Goal: Task Accomplishment & Management: Complete application form

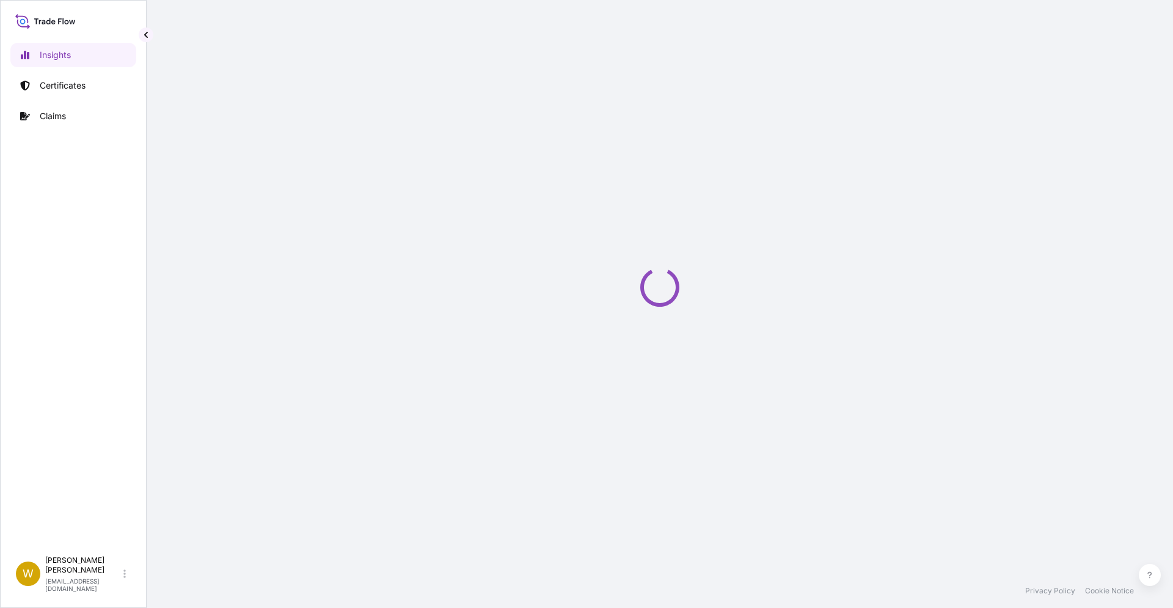
select select "2025"
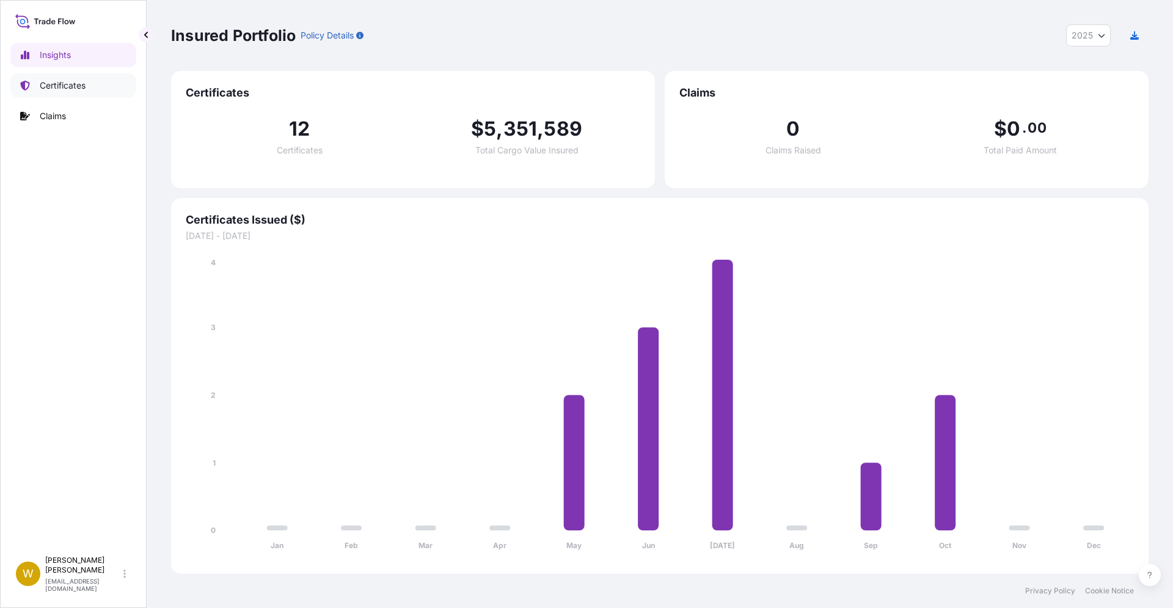
click at [67, 89] on p "Certificates" at bounding box center [63, 85] width 46 height 12
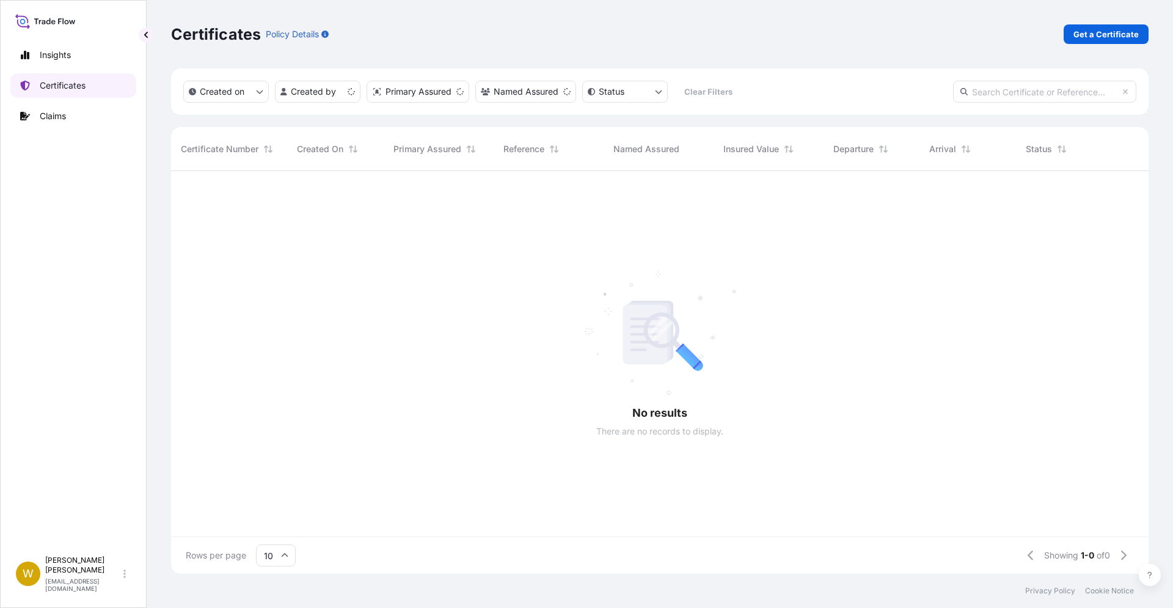
scroll to position [409, 977]
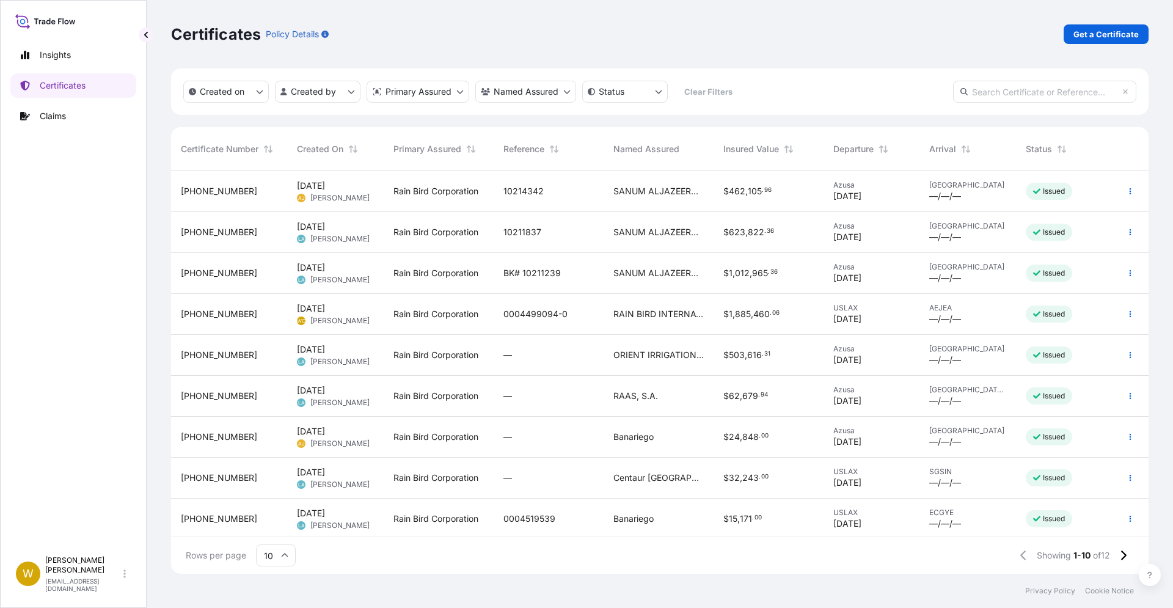
click at [205, 313] on span "[PHONE_NUMBER]" at bounding box center [219, 314] width 76 height 12
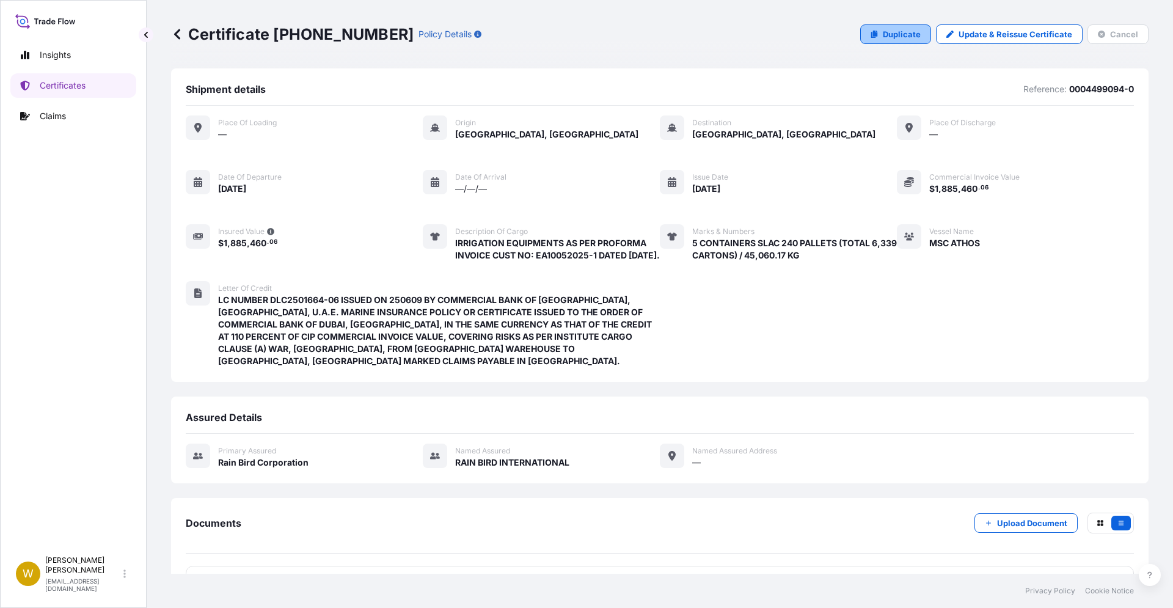
click at [889, 31] on p "Duplicate" at bounding box center [902, 34] width 38 height 12
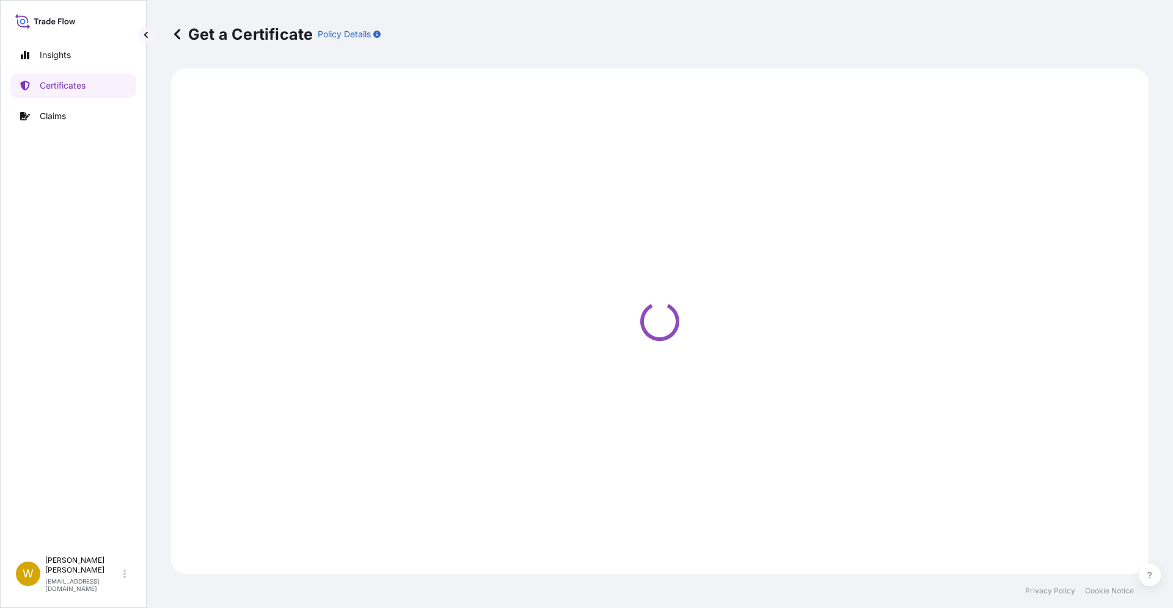
select select "Ocean Vessel"
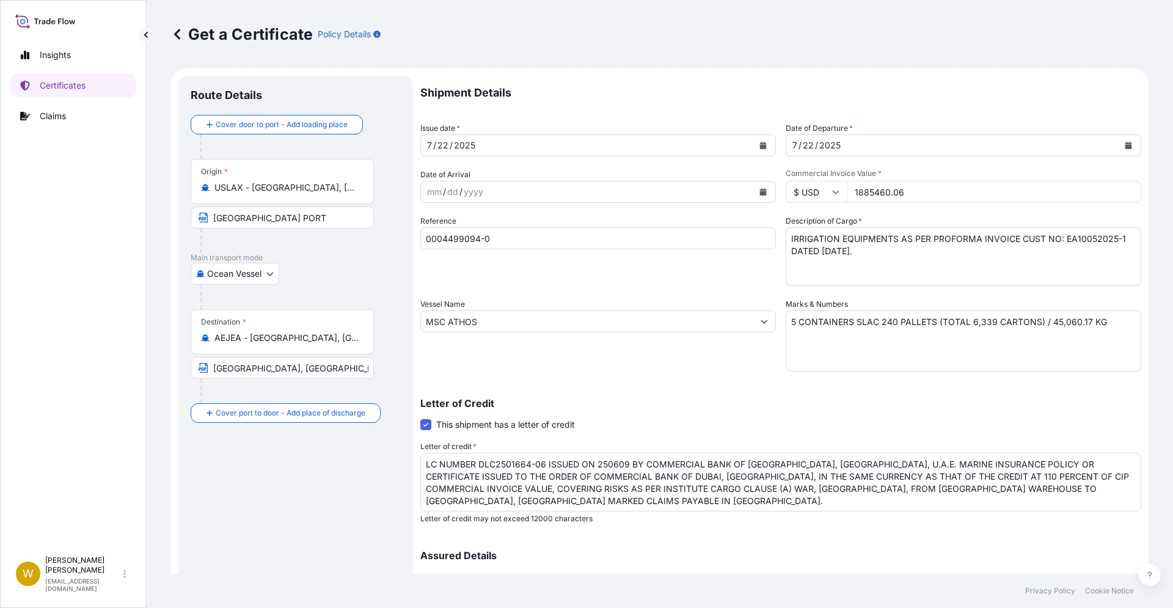
click at [525, 139] on div "[DATE]" at bounding box center [587, 145] width 332 height 22
click at [762, 145] on icon "Calendar" at bounding box center [763, 145] width 7 height 7
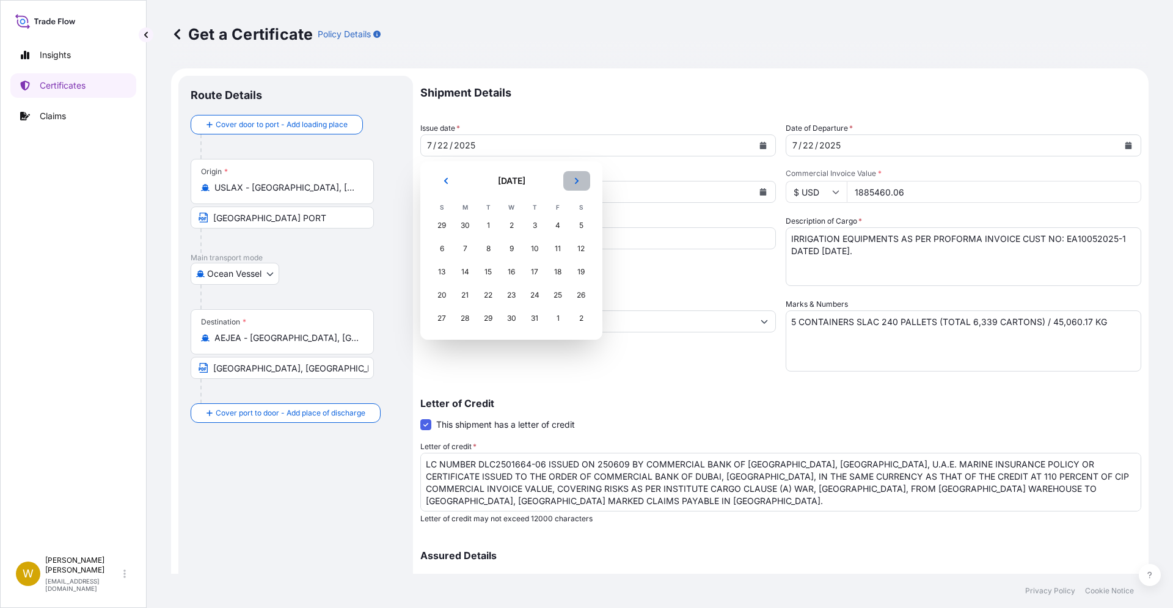
click at [573, 183] on icon "Next" at bounding box center [576, 180] width 7 height 7
click at [536, 249] on div "9" at bounding box center [535, 249] width 22 height 22
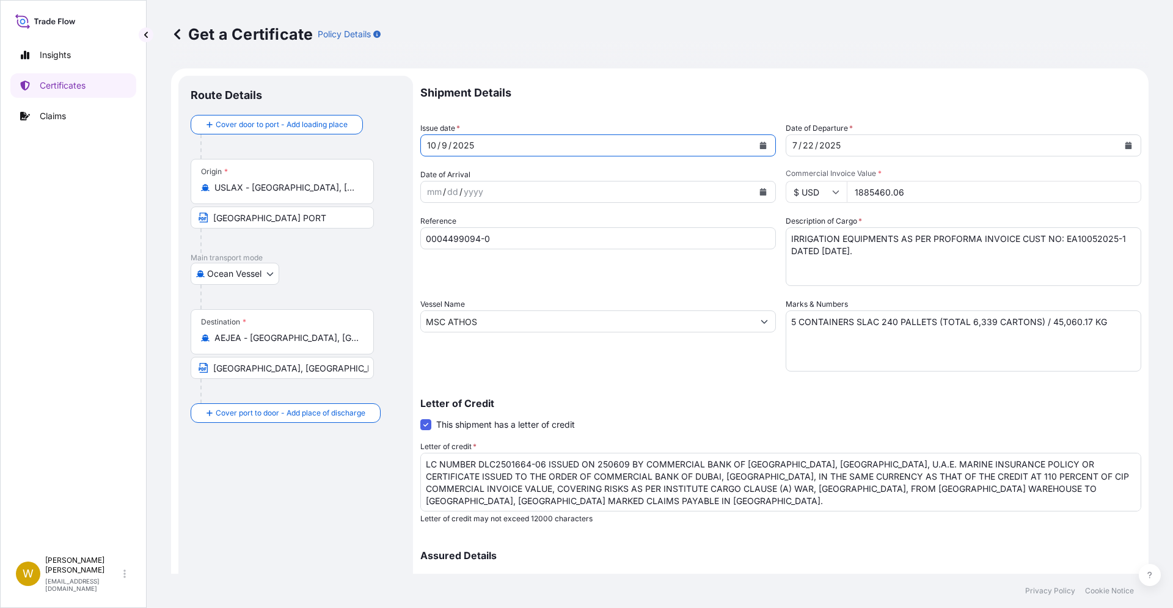
click at [1128, 146] on icon "Calendar" at bounding box center [1128, 145] width 7 height 7
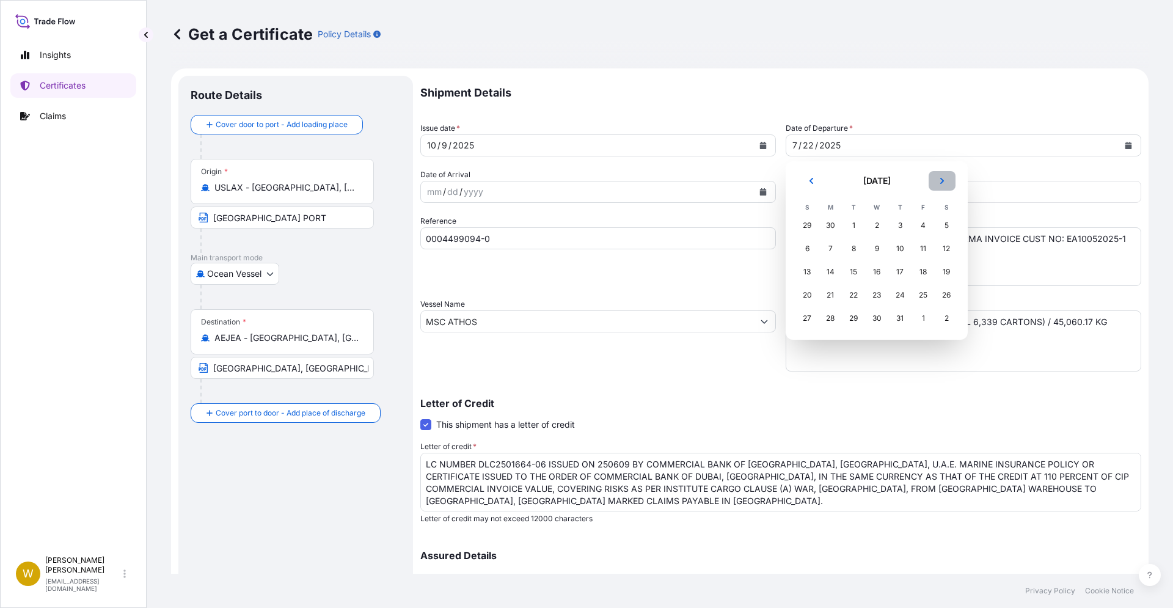
click at [940, 180] on icon "Next" at bounding box center [941, 180] width 7 height 7
click at [899, 248] on div "9" at bounding box center [900, 249] width 22 height 22
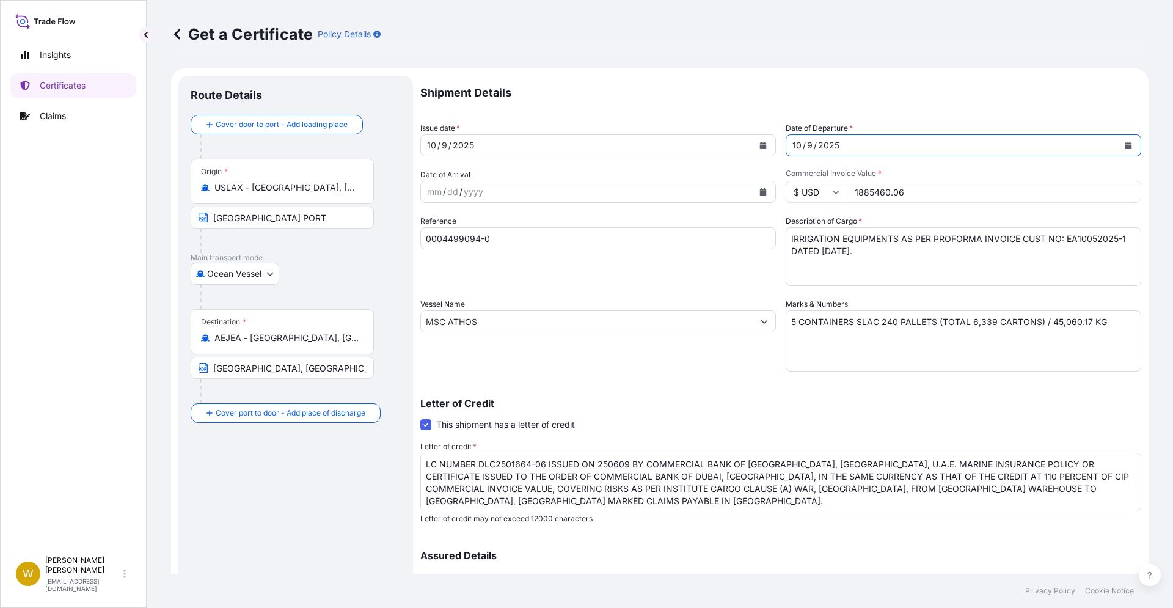
click at [508, 194] on div "mm / dd / yyyy" at bounding box center [587, 192] width 332 height 22
click at [915, 194] on input "1885460.06" at bounding box center [994, 192] width 294 height 22
type input "186552.30"
click at [634, 275] on div "Reference 0004499094-0" at bounding box center [598, 250] width 356 height 71
click at [549, 239] on input "0004499094-0" at bounding box center [598, 238] width 356 height 22
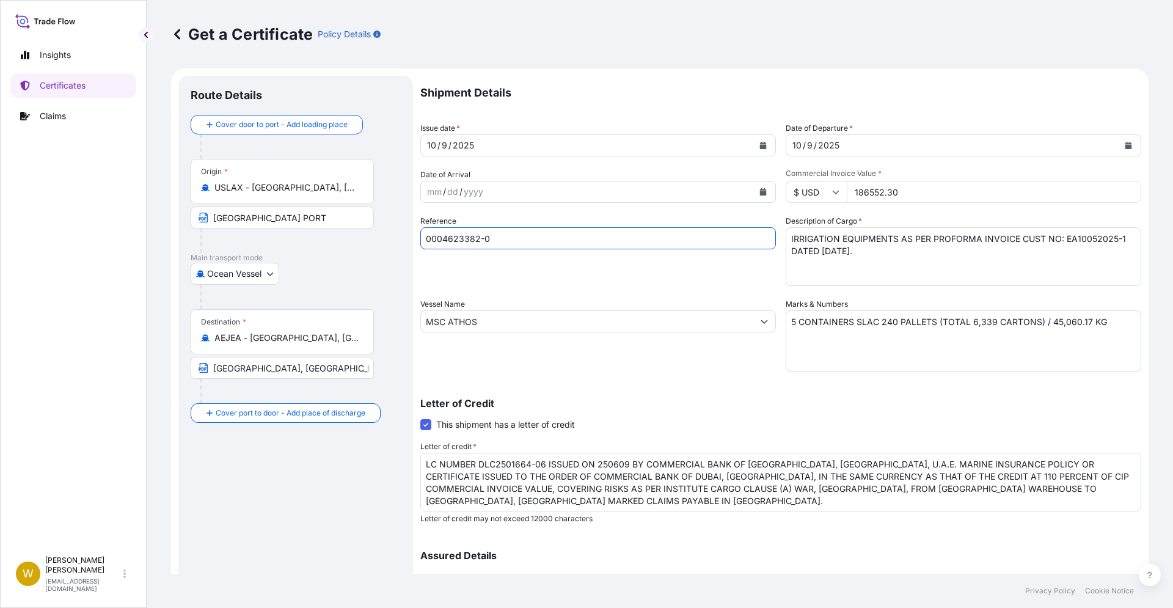
type input "0004623382-0"
click at [938, 254] on textarea "IRRIGATION EQUIPMENTS AS PER PROFORMA INVOICE CUST NO: EA10052025-1 DATED [DATE…" at bounding box center [964, 256] width 356 height 59
click at [918, 260] on textarea "IRRIGATION EQUIPMENTS AS PER PROFORMA INVOICE CUST NO: EA10052025-1 DATED [DATE…" at bounding box center [964, 256] width 356 height 59
paste textarea "AND PO NO: EA29082025WYNN-1 DATED [DATE]"
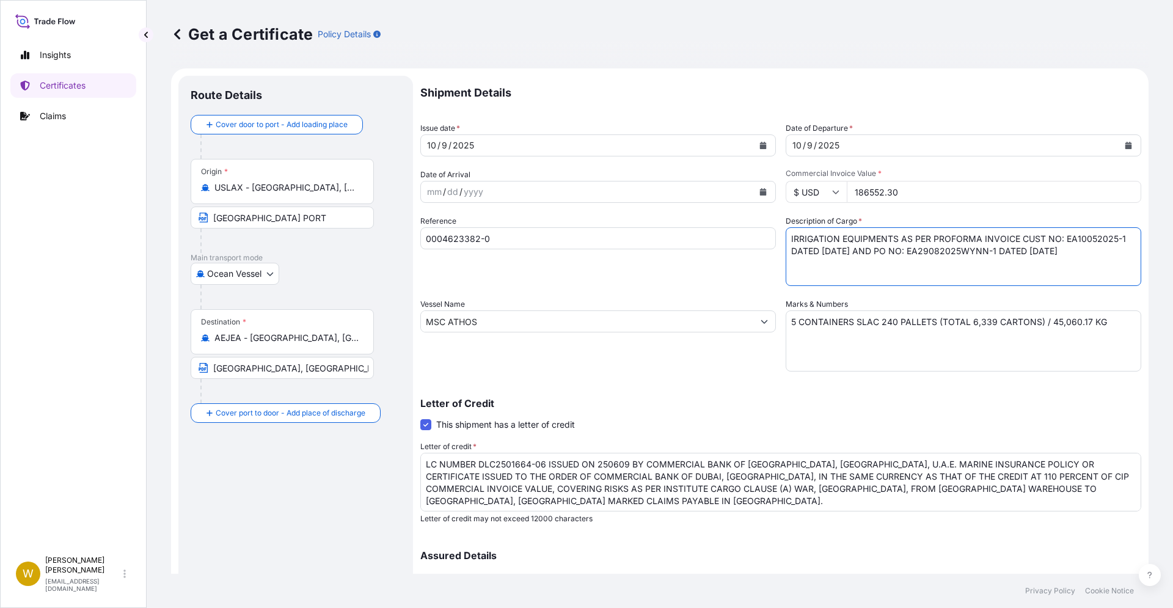
type textarea "IRRIGATION EQUIPMENTS AS PER PROFORMA INVOICE CUST NO: EA10052025-1 DATED [DATE…"
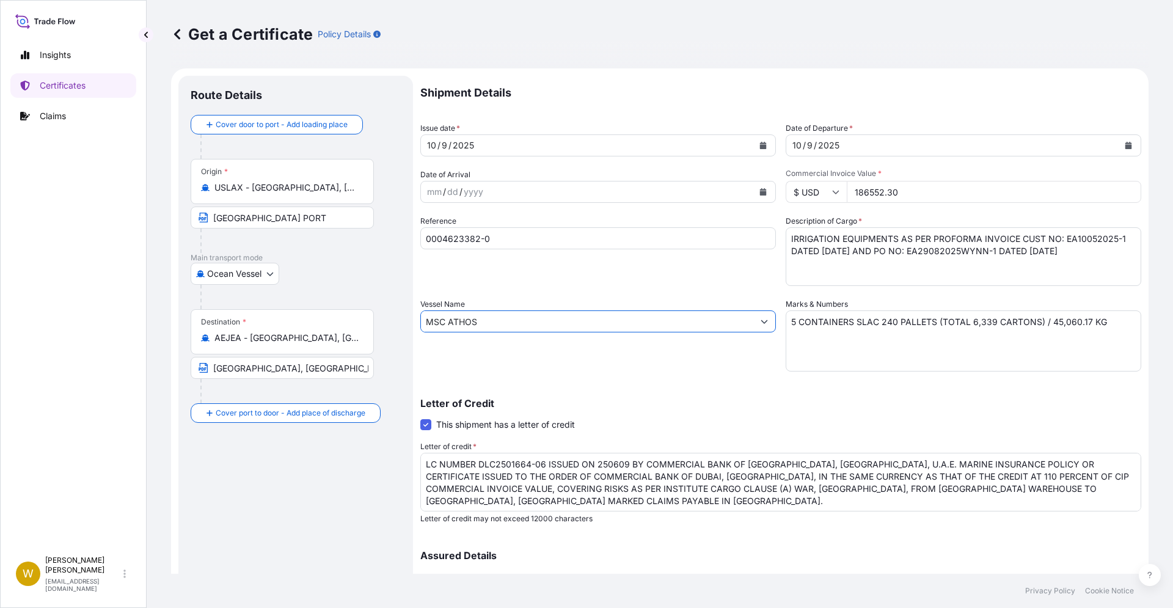
drag, startPoint x: 732, startPoint y: 323, endPoint x: 390, endPoint y: 323, distance: 342.1
click at [421, 323] on input "MSC ATHOS" at bounding box center [587, 321] width 332 height 22
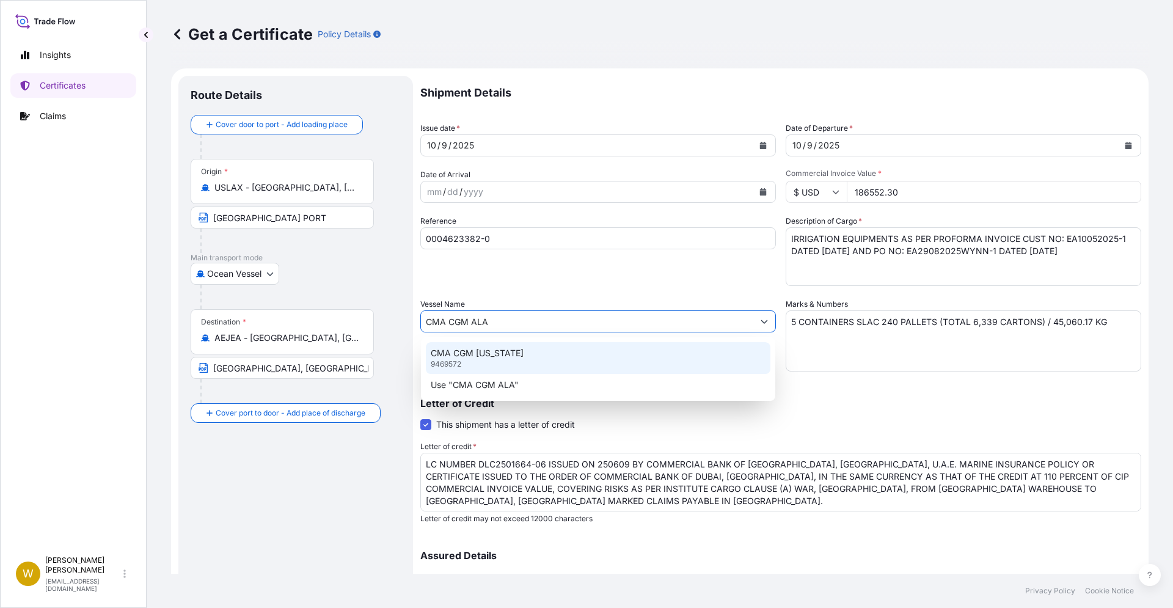
click at [502, 359] on div "CMA CGM [US_STATE] 9469572" at bounding box center [598, 358] width 345 height 32
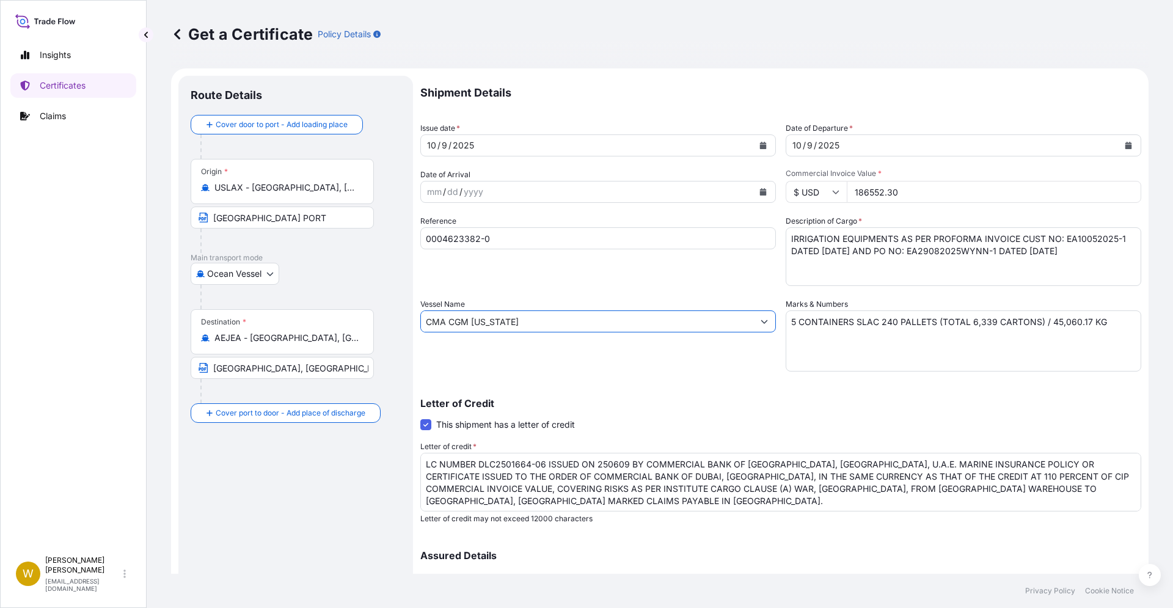
type input "CMA CGM [US_STATE]"
click at [985, 324] on textarea "5 CONTAINERS SLAC 240 PALLETS (TOTAL 6,339 CARTONS) / 45,060.17 KG" at bounding box center [964, 340] width 356 height 61
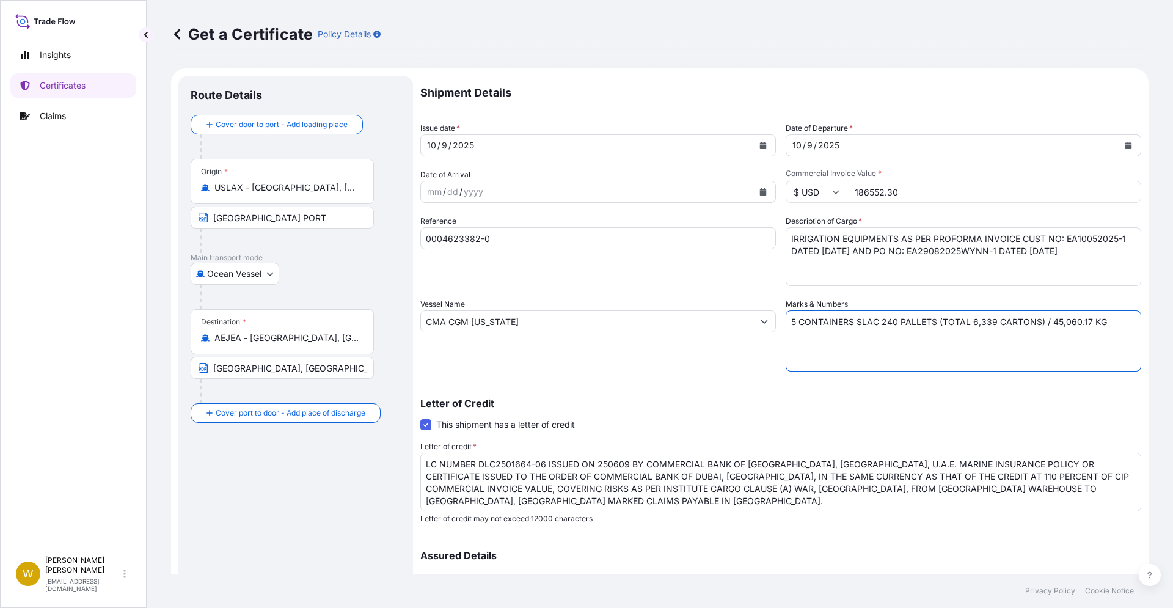
click at [985, 324] on textarea "5 CONTAINERS SLAC 240 PALLETS (TOTAL 6,339 CARTONS) / 45,060.17 KG" at bounding box center [964, 340] width 356 height 61
click at [888, 323] on textarea "5 CONTAINERS SLAC 240 PALLETS (TOTAL 6,339 CARTONS) / 45,060.17 KG" at bounding box center [964, 340] width 356 height 61
type textarea "1X40'HC CONTAINER SLAC 832 CARTONS / 7,952.00 KGS"
click at [674, 360] on div "Vessel Name CMA CGM [US_STATE]" at bounding box center [598, 334] width 356 height 73
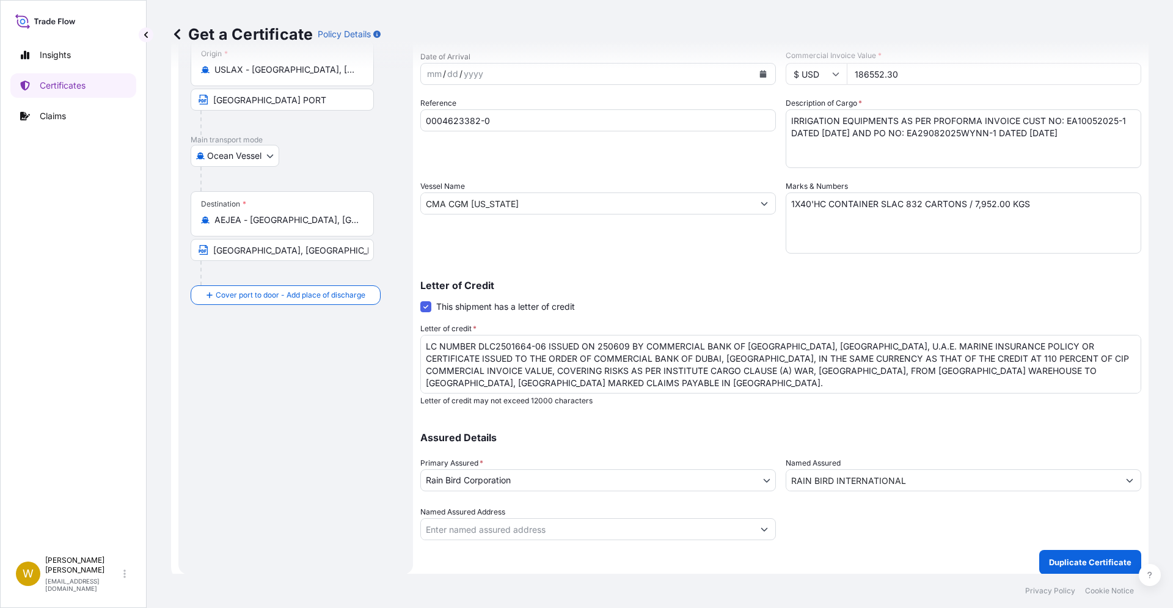
scroll to position [119, 0]
click at [1010, 370] on textarea "LC NUMBER DLC2501664-06 ISSUED ON 250609 BY COMMERCIAL BANK OF [GEOGRAPHIC_DATA…" at bounding box center [780, 363] width 721 height 59
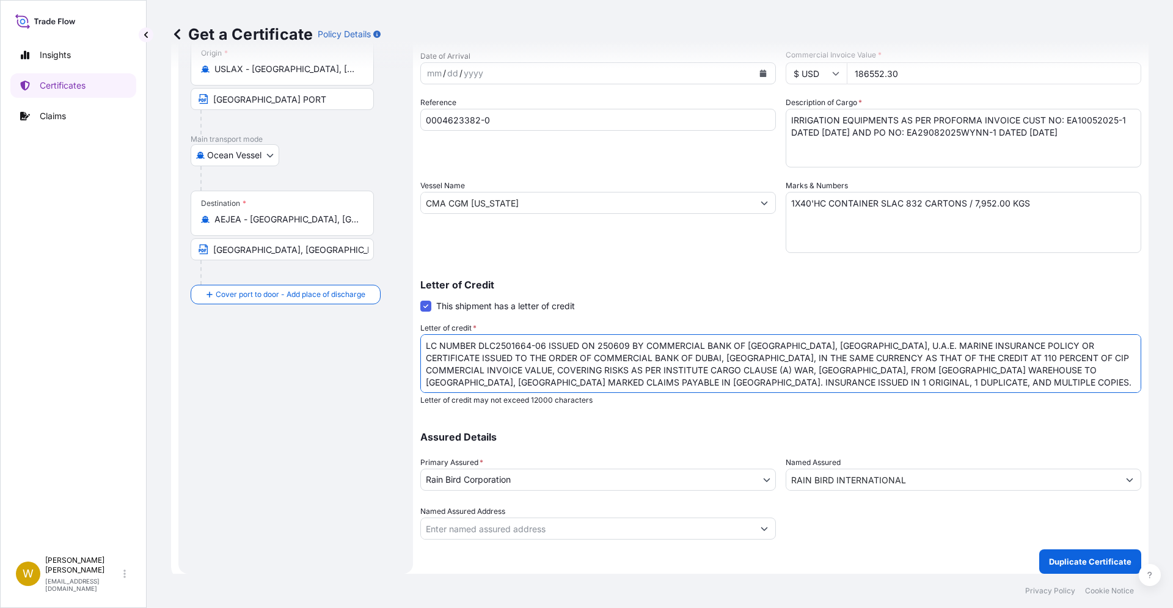
type textarea "LC NUMBER DLC2501664-06 ISSUED ON 250609 BY COMMERCIAL BANK OF [GEOGRAPHIC_DATA…"
click at [663, 532] on input "Named Assured Address" at bounding box center [587, 528] width 332 height 22
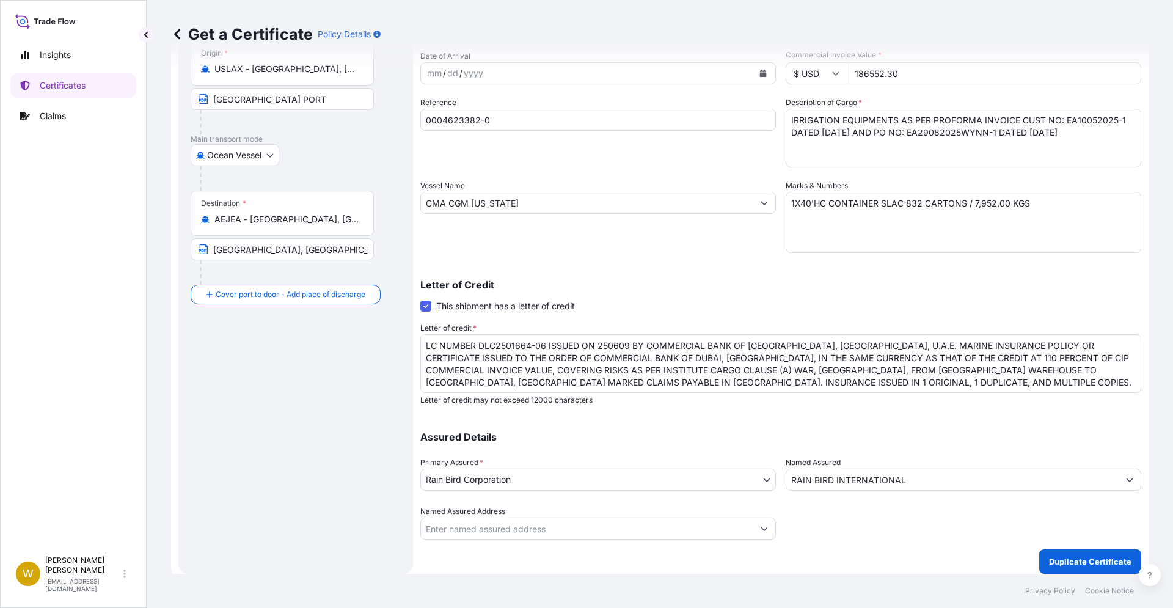
click at [805, 512] on div at bounding box center [964, 522] width 356 height 34
click at [764, 527] on icon "Show suggestions" at bounding box center [764, 528] width 7 height 7
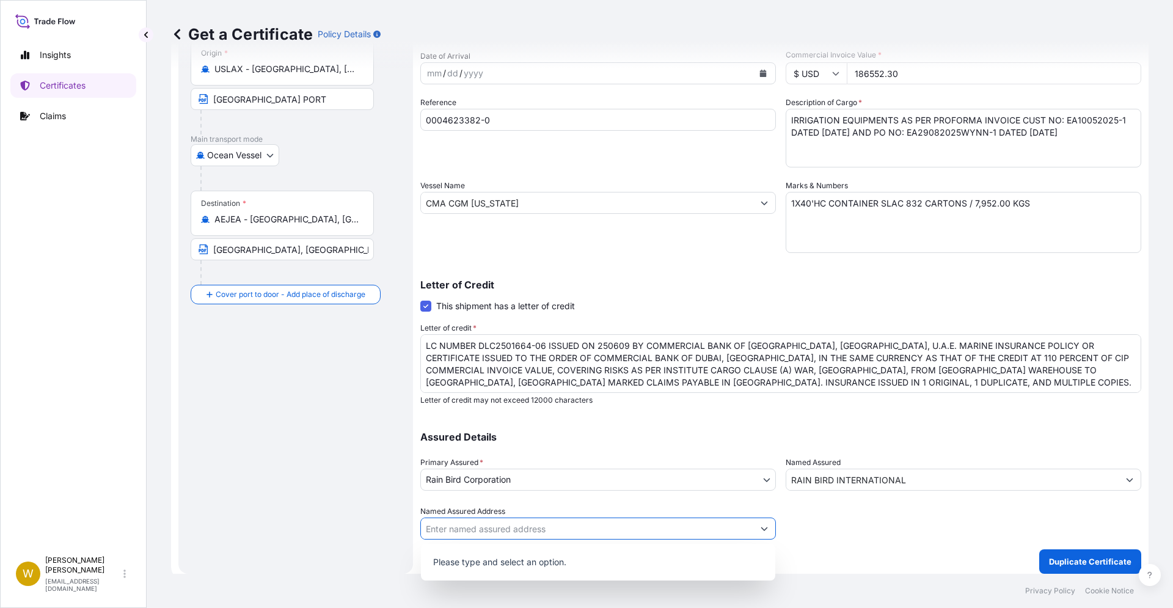
click at [764, 527] on icon "Show suggestions" at bounding box center [764, 528] width 7 height 7
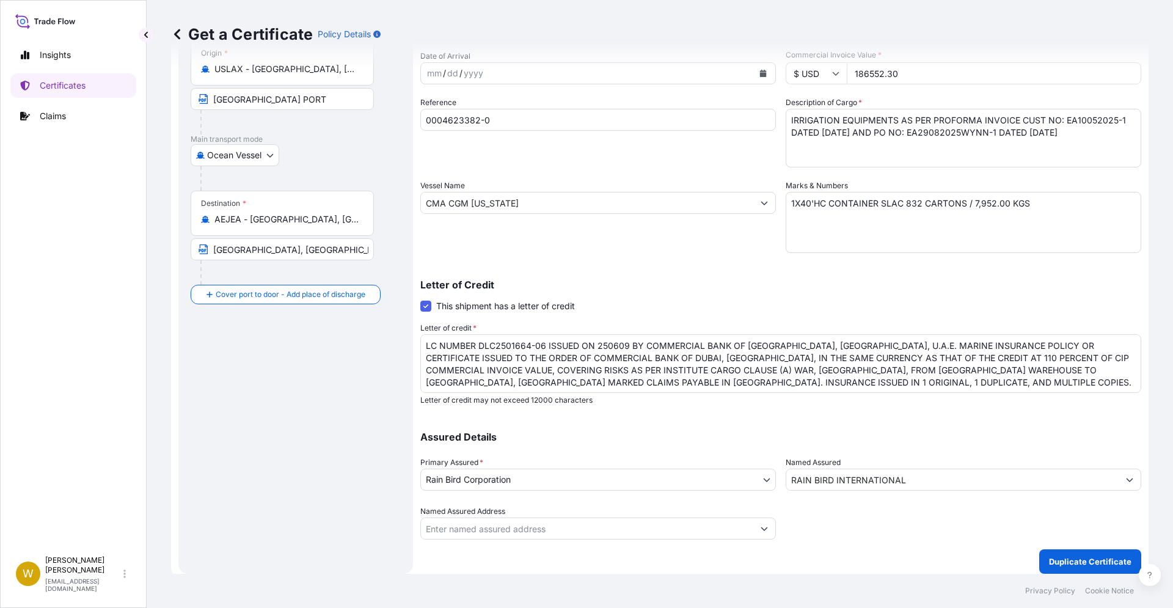
click at [863, 523] on div at bounding box center [964, 522] width 356 height 34
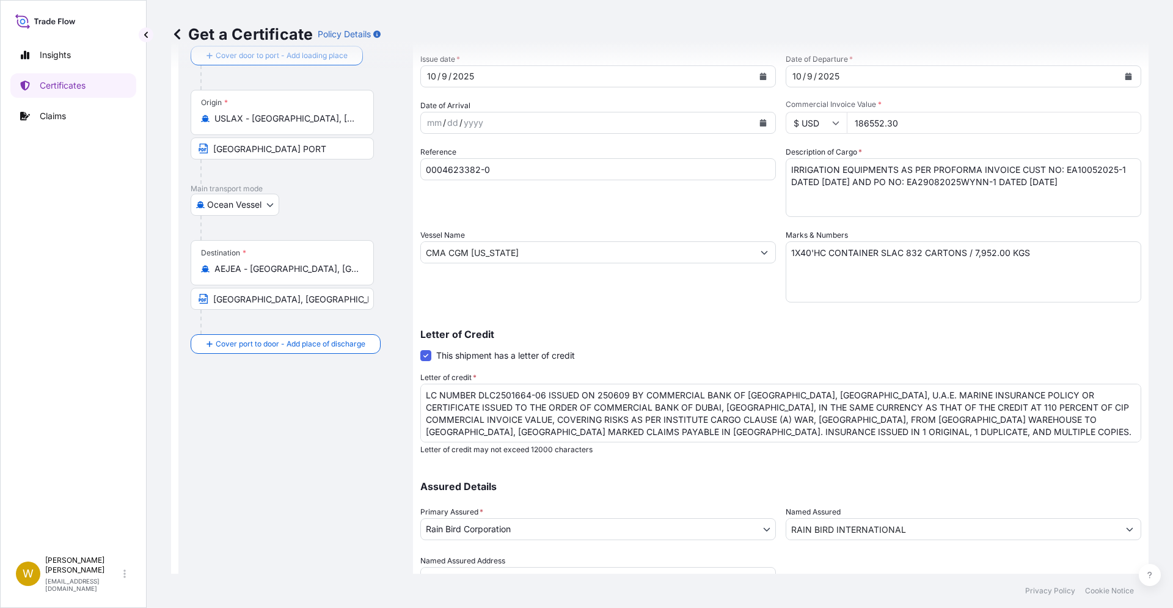
scroll to position [0, 0]
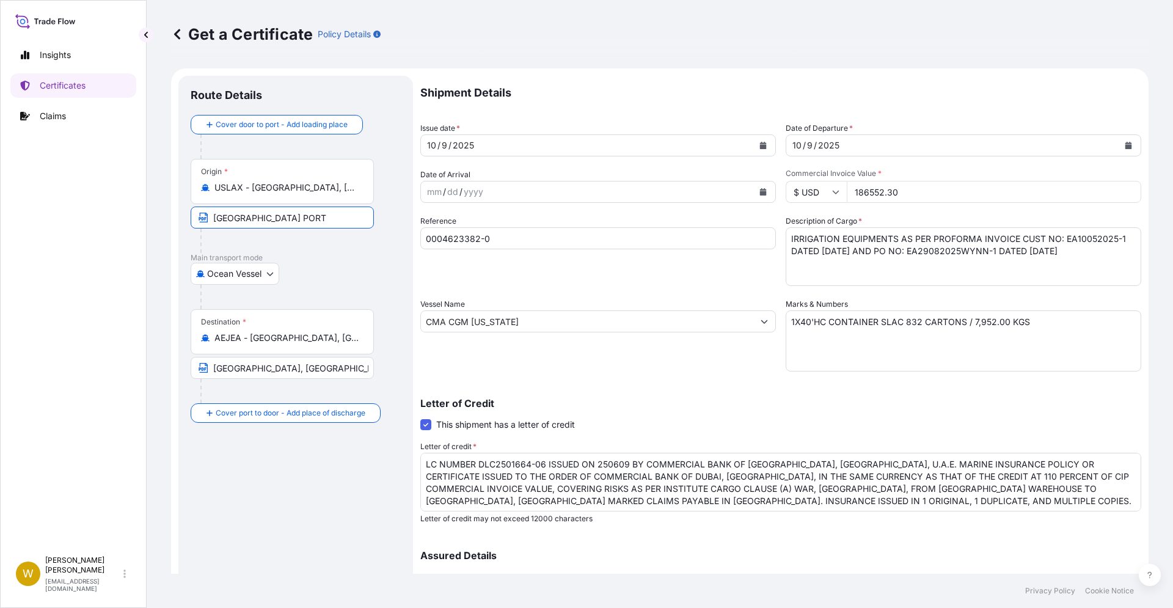
click at [269, 218] on input "[GEOGRAPHIC_DATA] PORT" at bounding box center [282, 217] width 183 height 22
type input "[GEOGRAPHIC_DATA]"
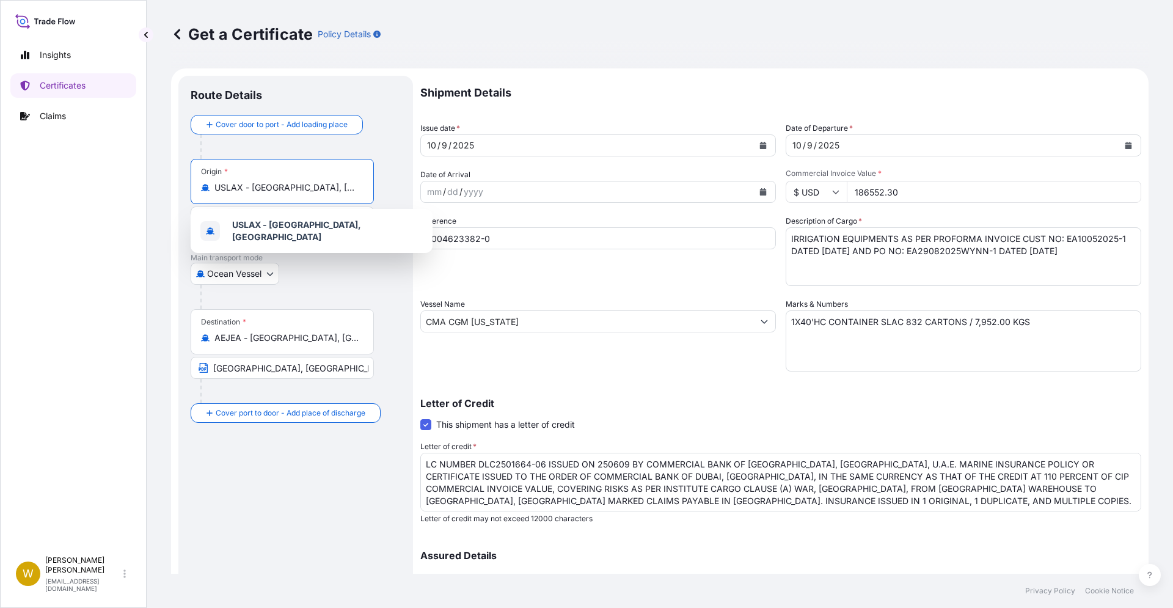
click at [292, 185] on input "USLAX - [GEOGRAPHIC_DATA], [GEOGRAPHIC_DATA]" at bounding box center [286, 187] width 144 height 12
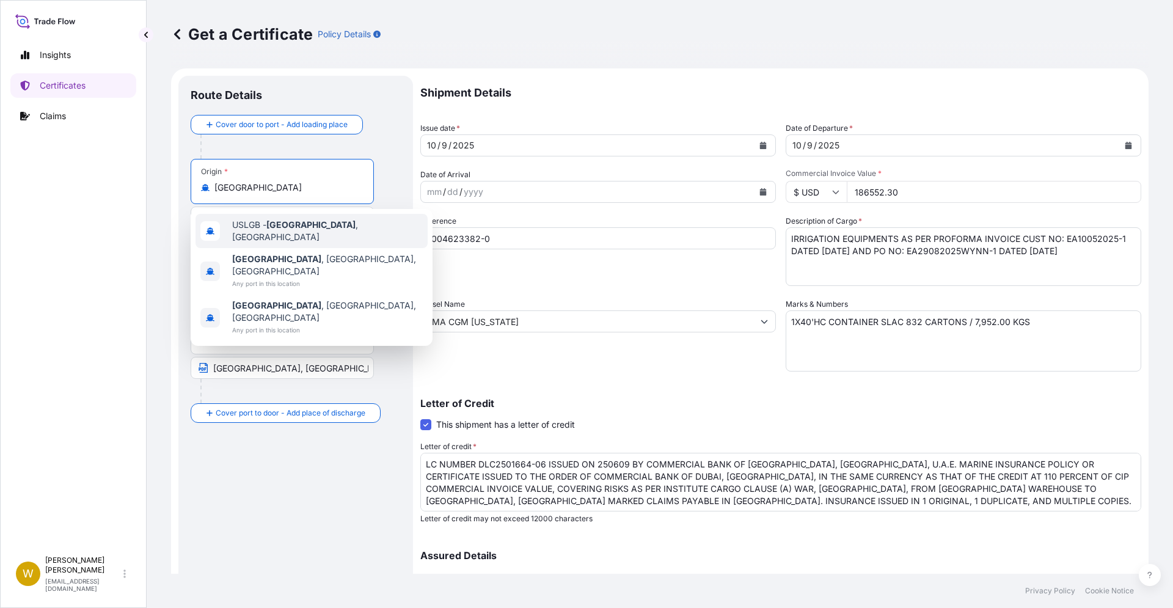
click at [267, 232] on span "USLGB - [GEOGRAPHIC_DATA] , [GEOGRAPHIC_DATA]" at bounding box center [327, 231] width 191 height 24
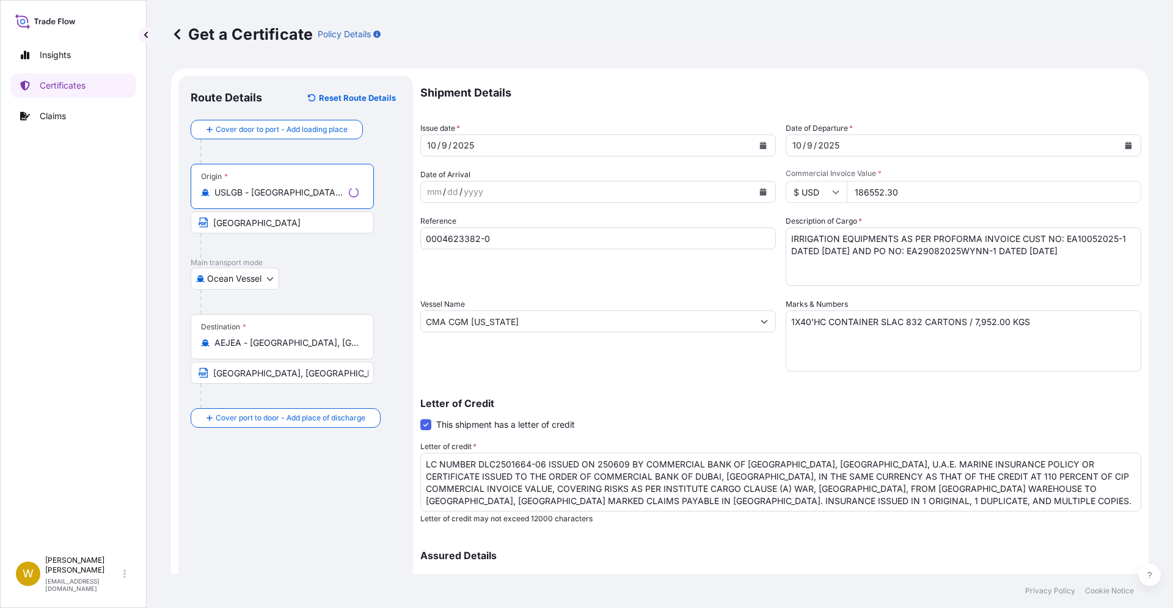
type input "USLGB - [GEOGRAPHIC_DATA], [GEOGRAPHIC_DATA]"
drag, startPoint x: 299, startPoint y: 225, endPoint x: 285, endPoint y: 225, distance: 13.4
click at [285, 225] on input "[GEOGRAPHIC_DATA]" at bounding box center [282, 222] width 183 height 22
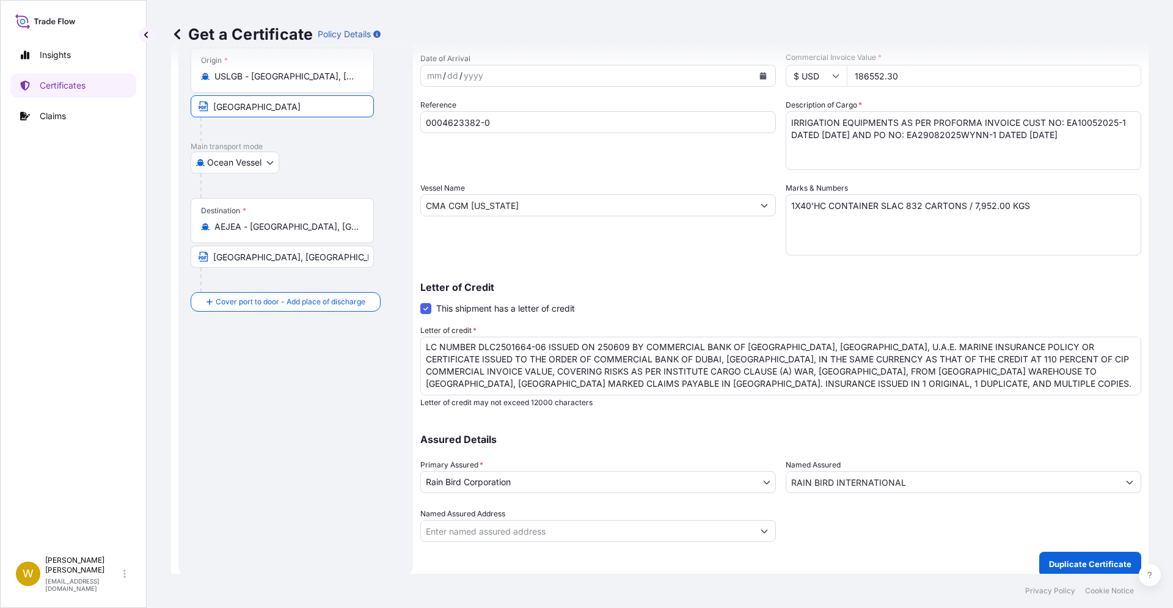
scroll to position [119, 0]
type input "[GEOGRAPHIC_DATA]"
click at [1086, 559] on p "Duplicate Certificate" at bounding box center [1090, 561] width 82 height 12
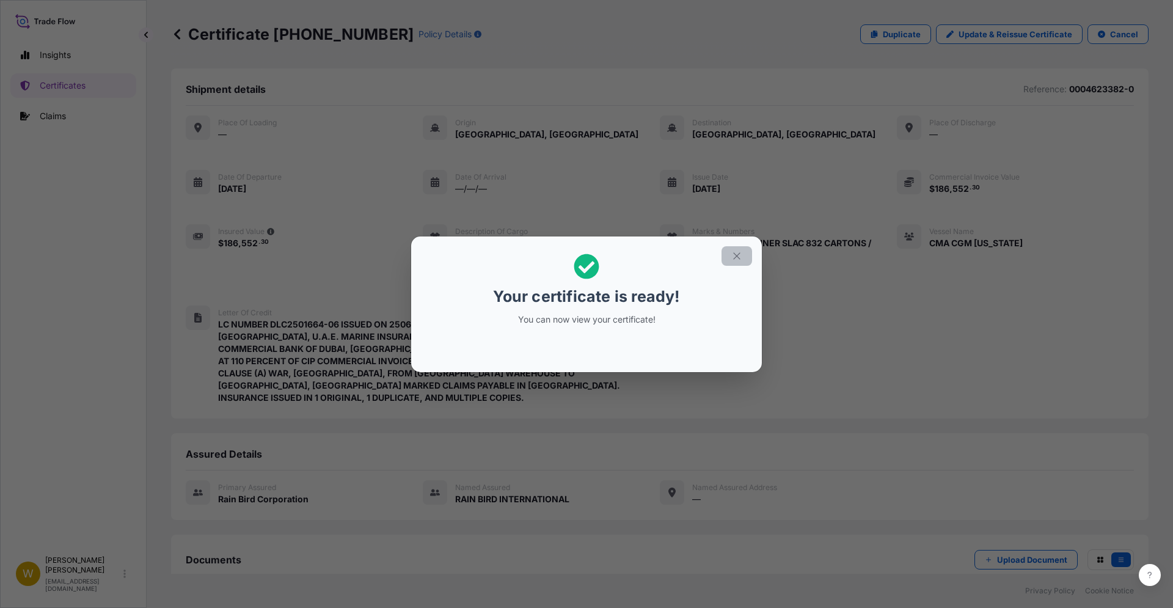
click at [740, 252] on icon "button" at bounding box center [736, 255] width 11 height 11
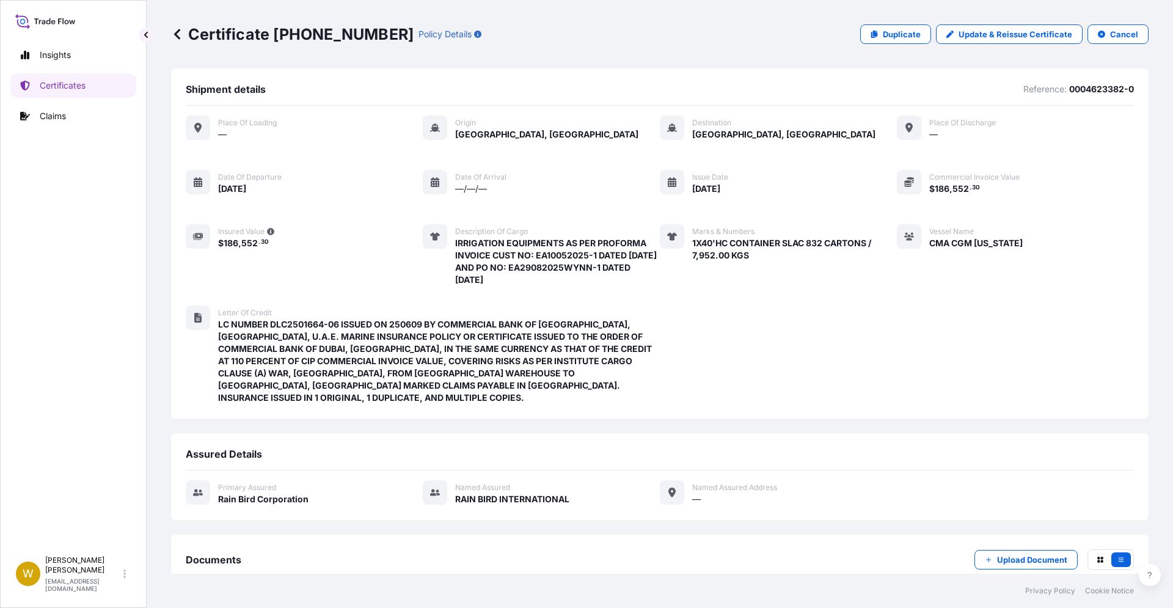
scroll to position [169, 0]
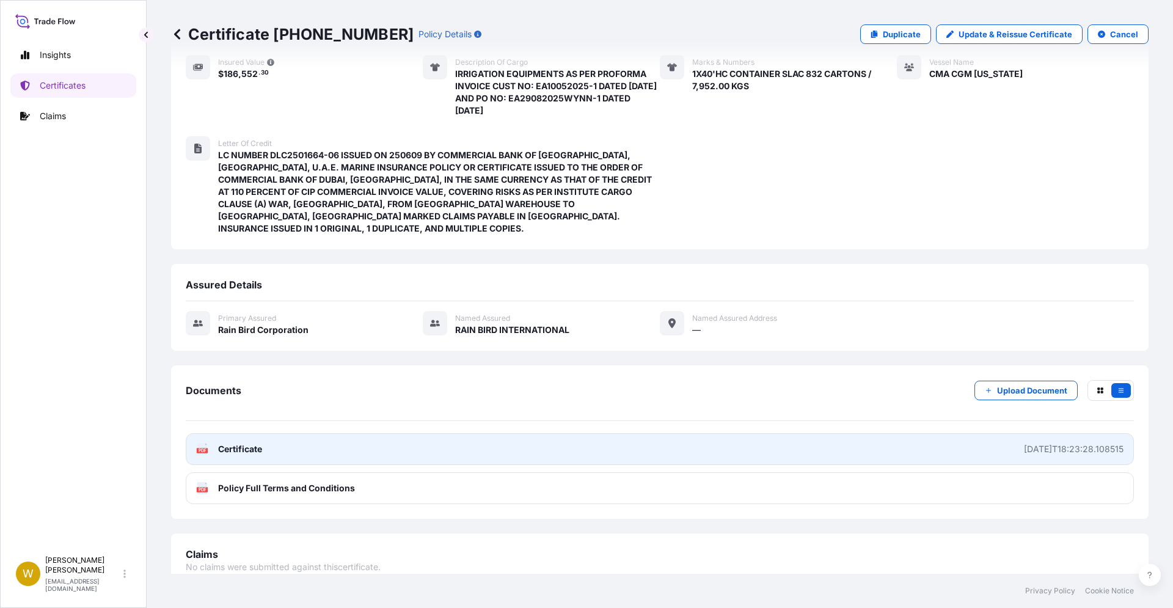
click at [237, 443] on span "Certificate" at bounding box center [240, 449] width 44 height 12
